Goal: Use online tool/utility

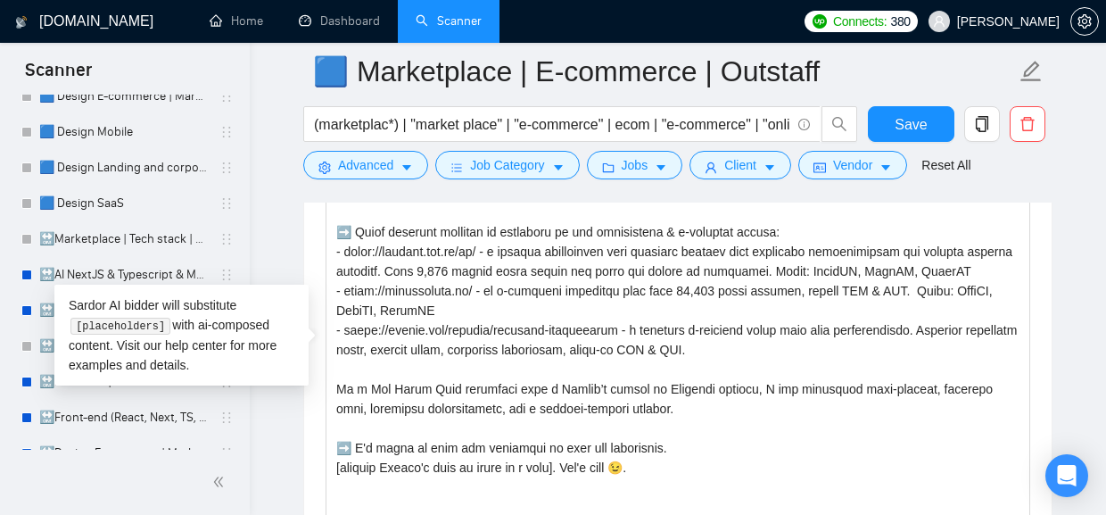
scroll to position [402, 0]
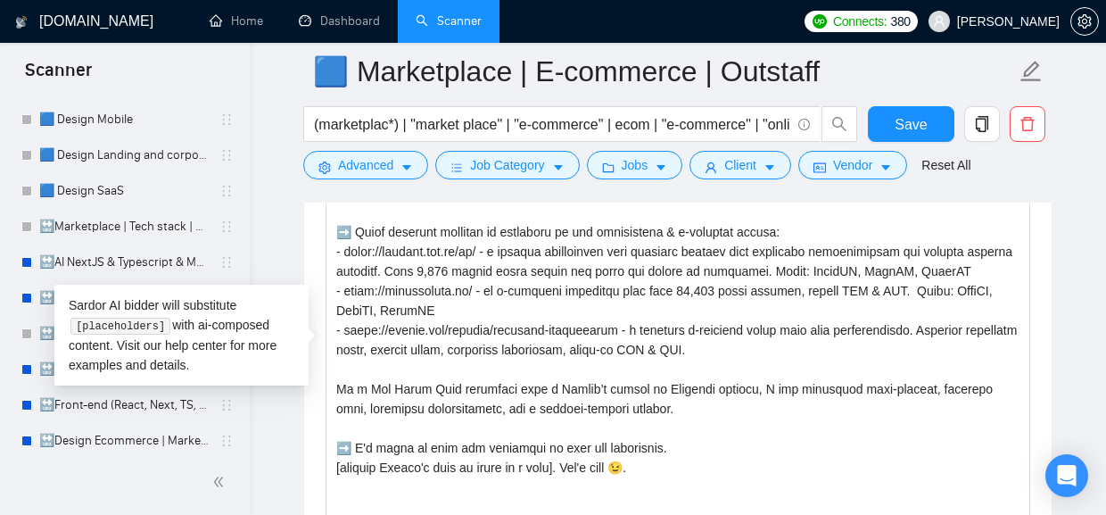
click at [71, 194] on link "🟦 Design SaaS" at bounding box center [124, 191] width 170 height 36
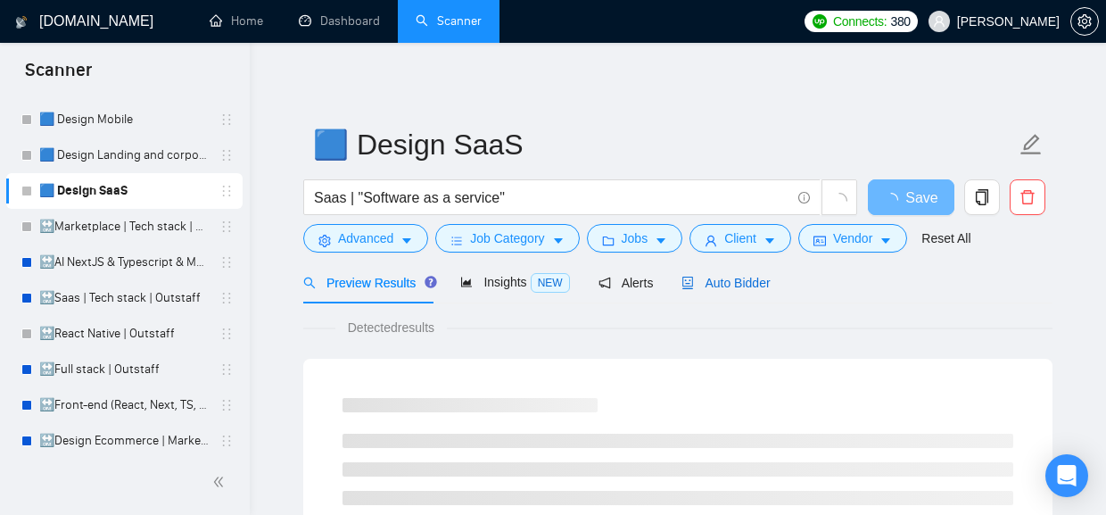
click at [718, 277] on span "Auto Bidder" at bounding box center [726, 283] width 88 height 14
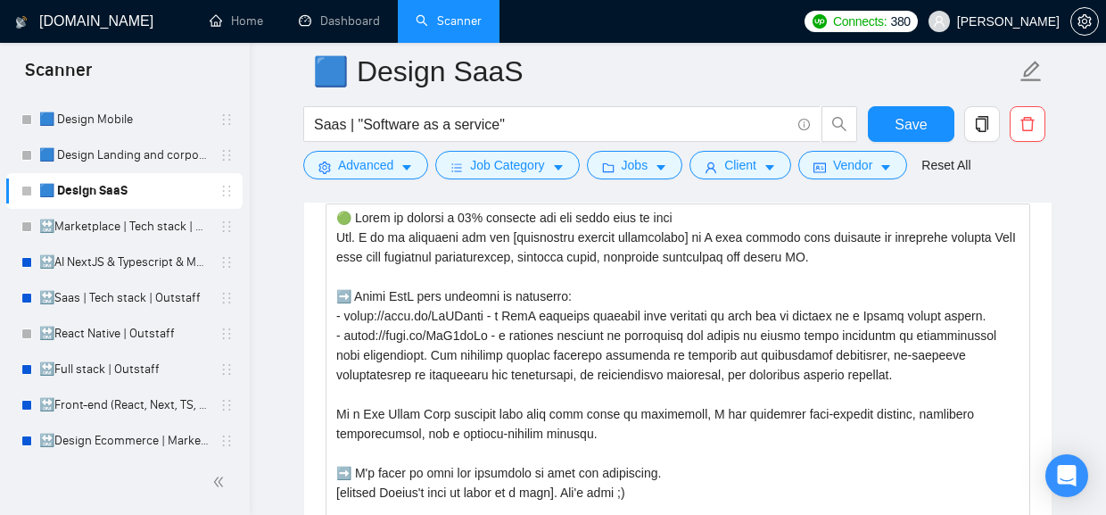
scroll to position [2149, 0]
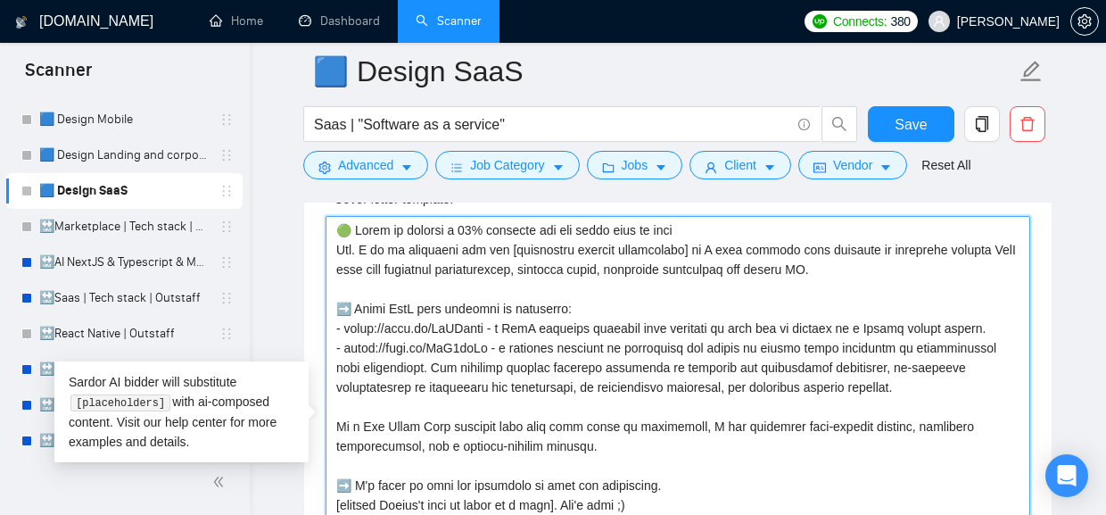
drag, startPoint x: 956, startPoint y: 402, endPoint x: 319, endPoint y: 311, distance: 642.5
click at [326, 311] on textarea "Cover letter template:" at bounding box center [678, 417] width 705 height 402
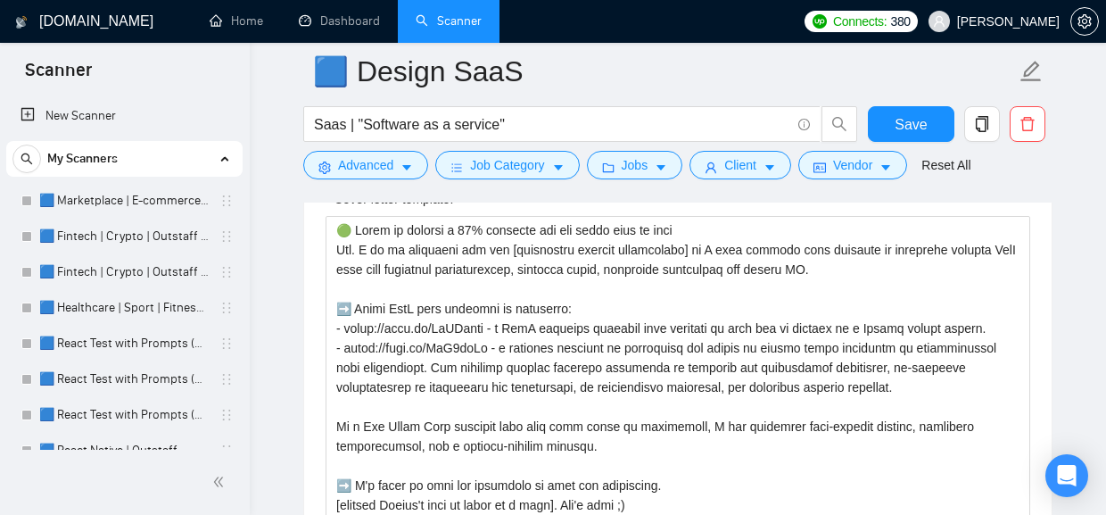
scroll to position [2149, 0]
